Goal: Go to known website: Access a specific website the user already knows

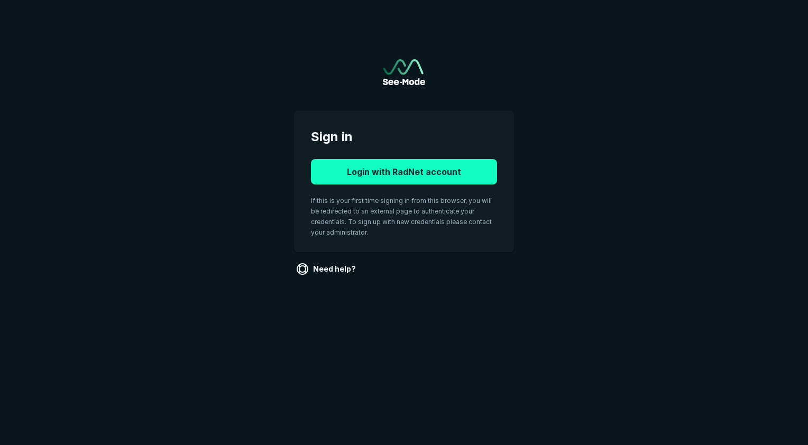
click at [446, 172] on button "Login with RadNet account" at bounding box center [404, 171] width 186 height 25
